Goal: Communication & Community: Connect with others

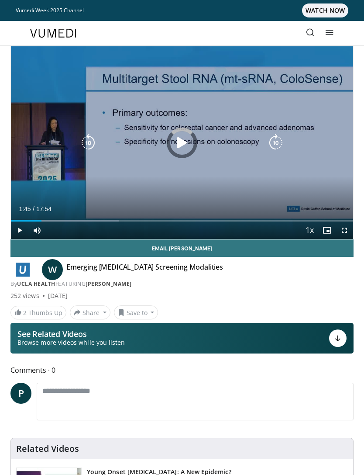
click at [45, 221] on div "Progress Bar" at bounding box center [65, 221] width 108 height 2
click at [45, 214] on div "Loaded : 10.19%" at bounding box center [182, 217] width 343 height 8
click at [43, 220] on div "Progress Bar" at bounding box center [29, 221] width 36 height 2
click at [47, 222] on div "Video Player" at bounding box center [60, 230] width 31 height 17
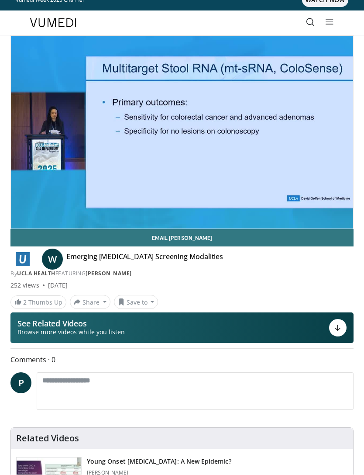
scroll to position [10, 0]
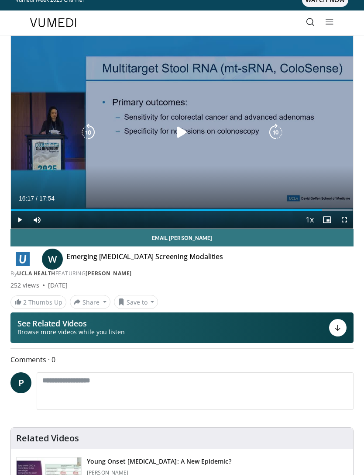
click at [5, 282] on div "**********" at bounding box center [182, 231] width 357 height 392
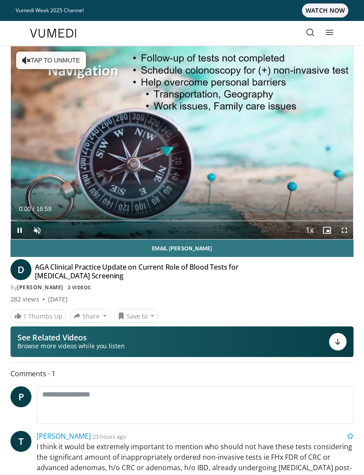
click at [46, 232] on div "Volume Level" at bounding box center [46, 230] width 0 height 3
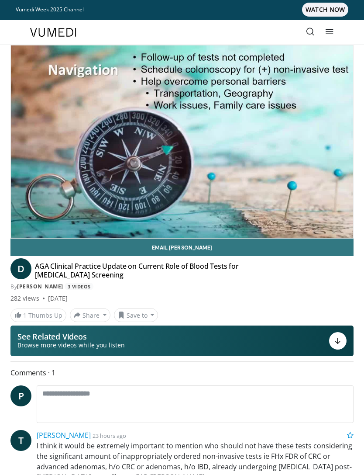
scroll to position [3, 0]
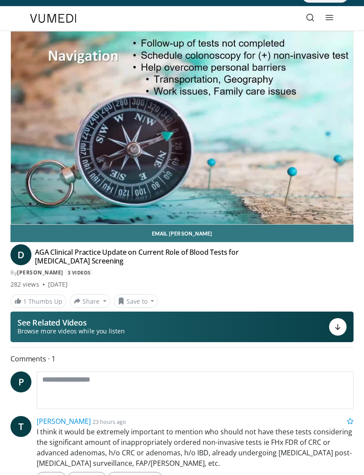
scroll to position [15, 0]
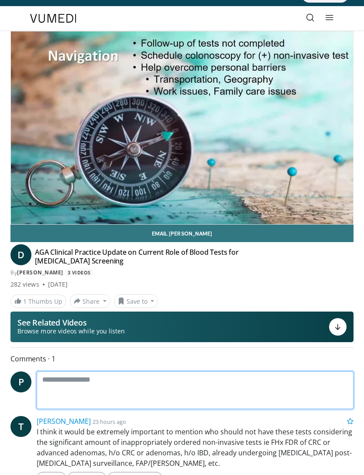
click at [273, 383] on textarea at bounding box center [195, 390] width 317 height 38
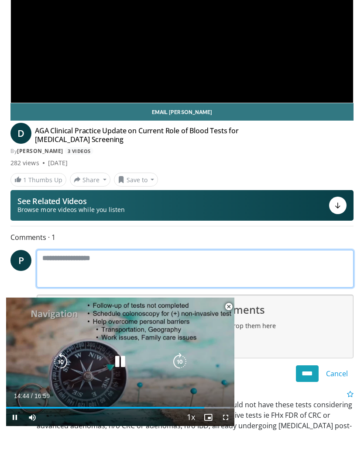
scroll to position [0, 0]
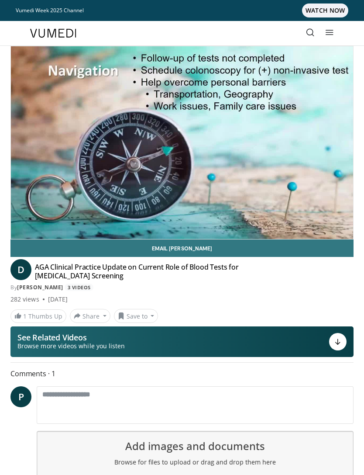
click at [277, 284] on div "By [PERSON_NAME] 3 Videos" at bounding box center [181, 288] width 343 height 8
click at [210, 255] on link "Email [PERSON_NAME]" at bounding box center [181, 247] width 343 height 17
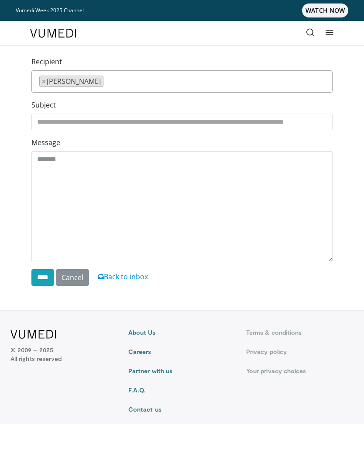
click at [207, 459] on body "Vumedi Week 2025 Channel WATCH NOW Specialties Adult & Family Medicine Allergy,…" at bounding box center [182, 237] width 364 height 475
click at [270, 268] on form "**********" at bounding box center [182, 170] width 302 height 229
